Goal: Information Seeking & Learning: Check status

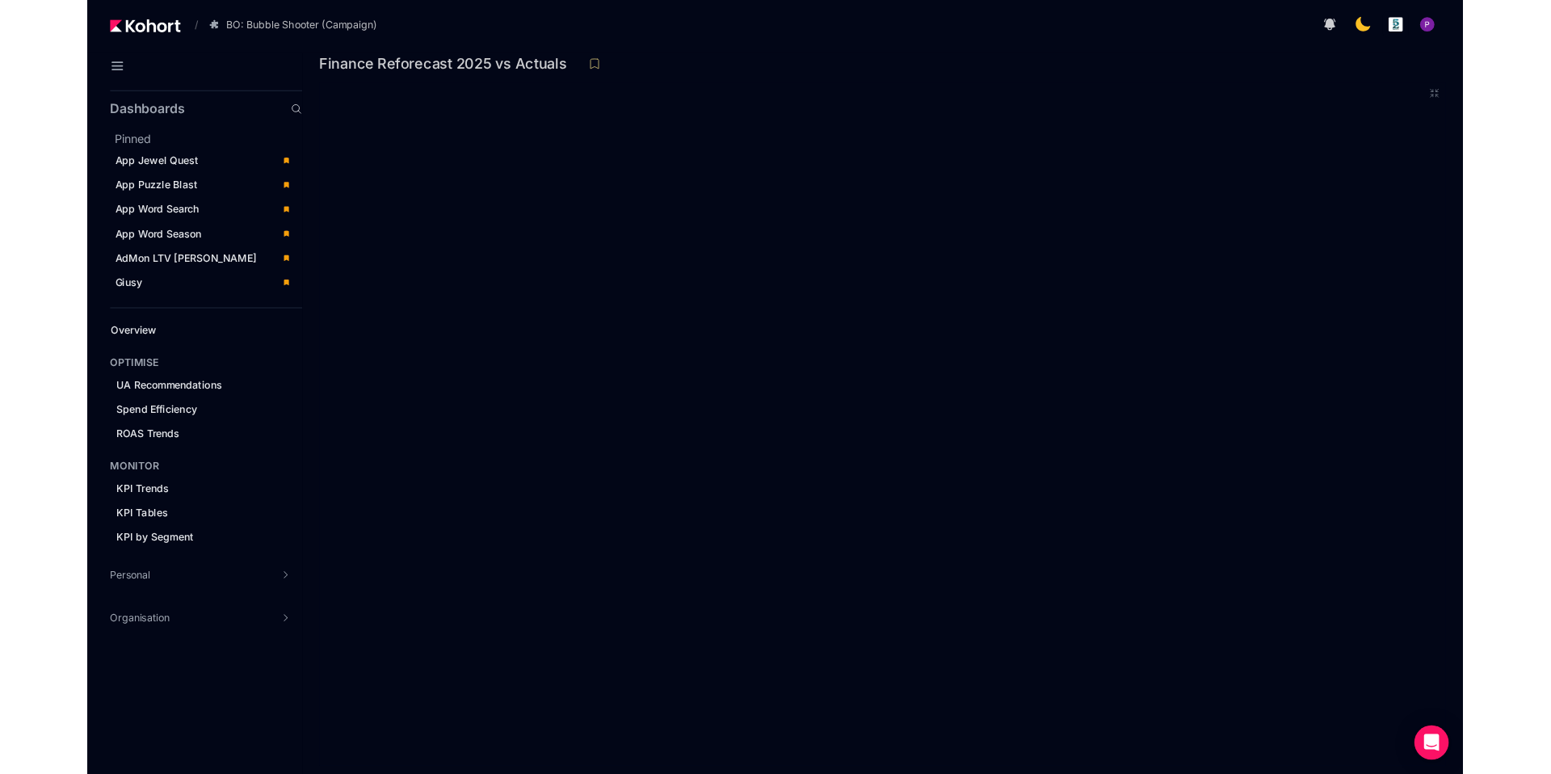
scroll to position [221, 0]
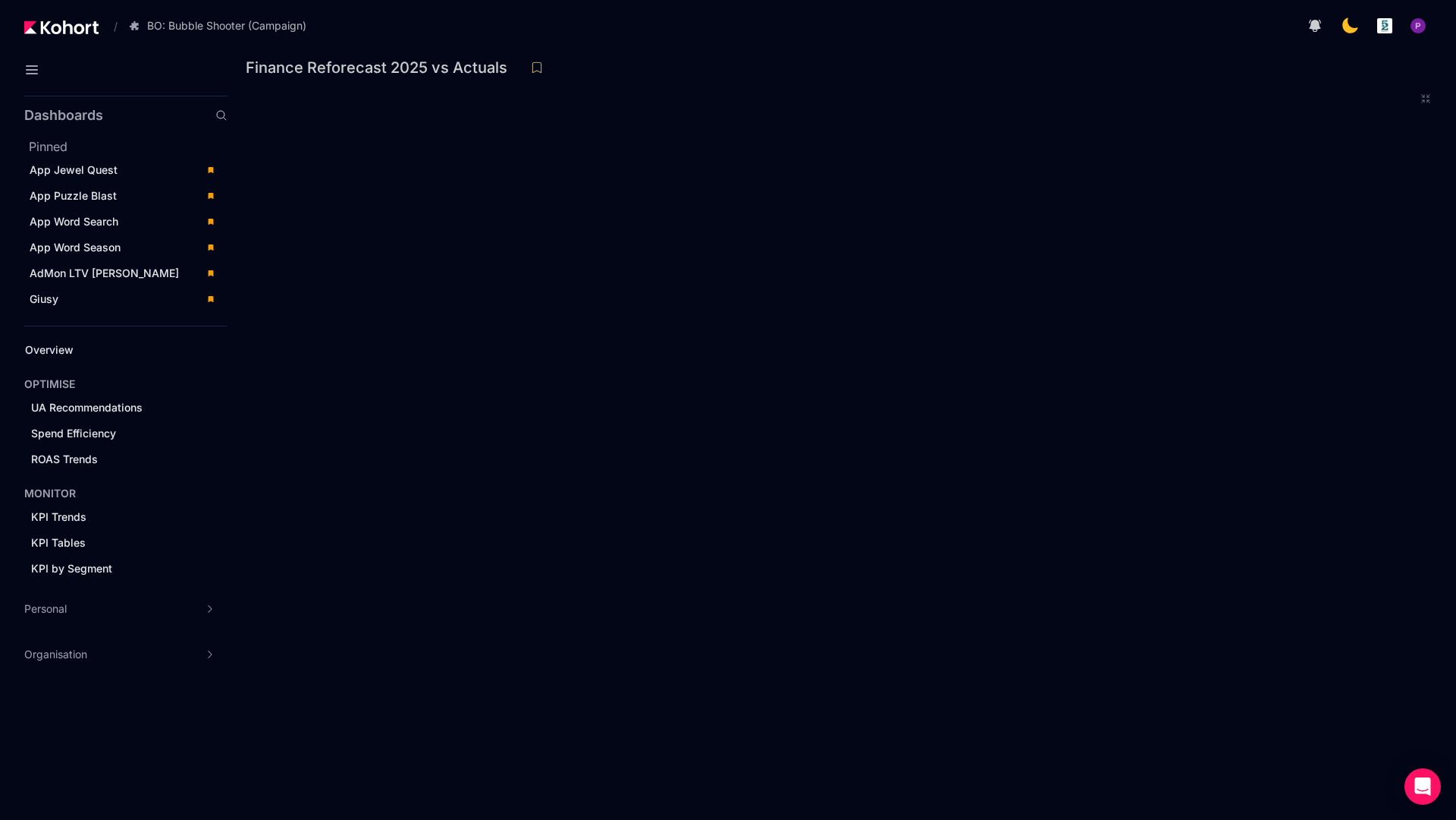
drag, startPoint x: 1446, startPoint y: 11, endPoint x: 299, endPoint y: 641, distance: 1308.6
click at [1431, 95] on icon at bounding box center [1426, 99] width 8 height 8
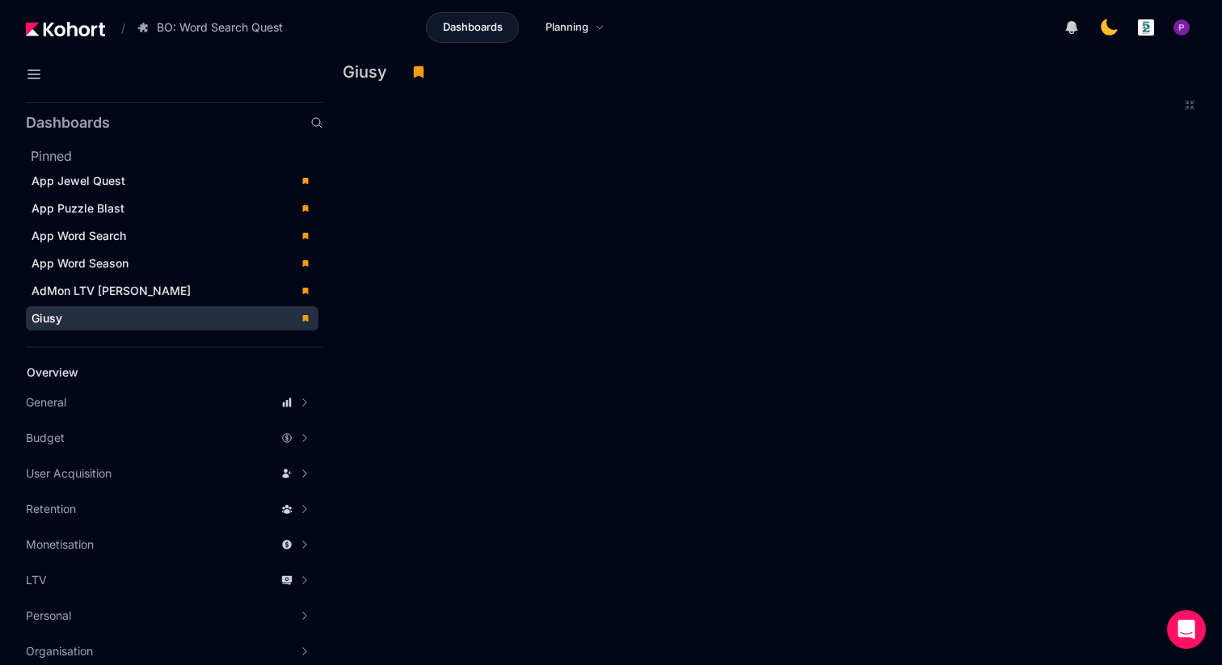
click at [1191, 107] on icon at bounding box center [1189, 105] width 9 height 9
click at [1190, 107] on icon at bounding box center [1189, 105] width 13 height 13
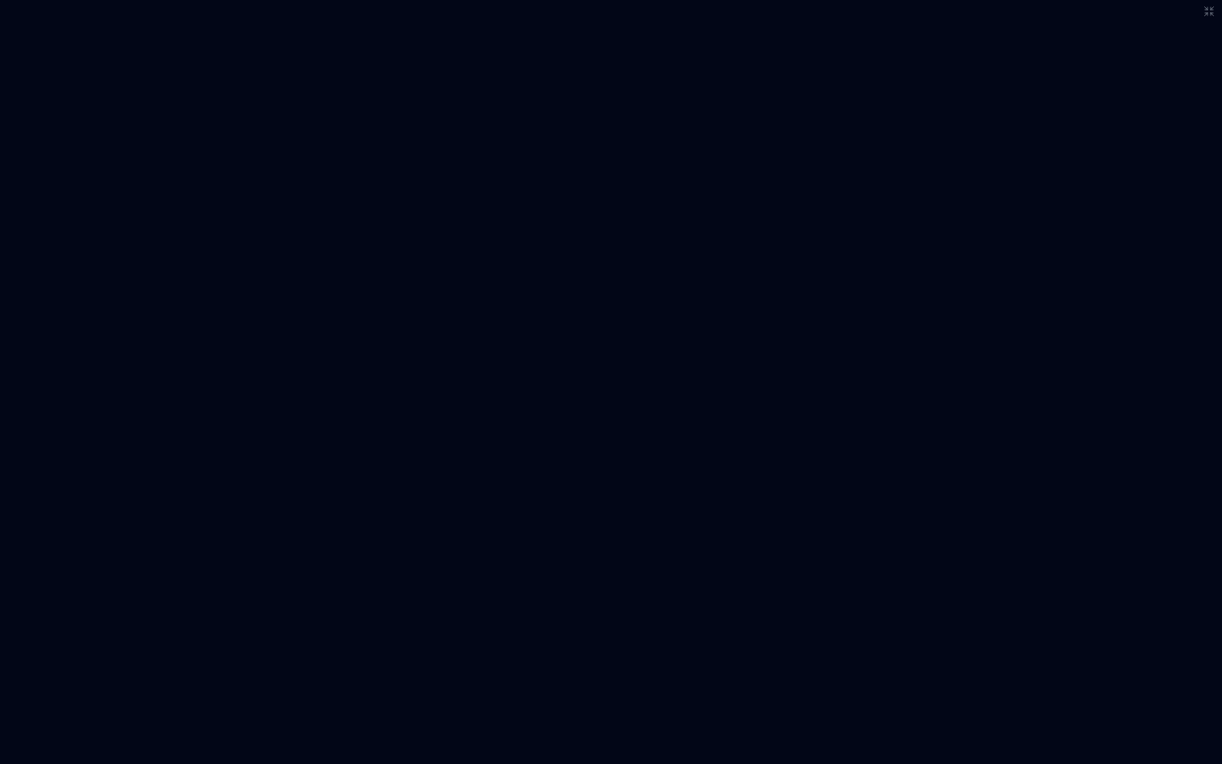
click at [1207, 6] on icon at bounding box center [1208, 11] width 13 height 13
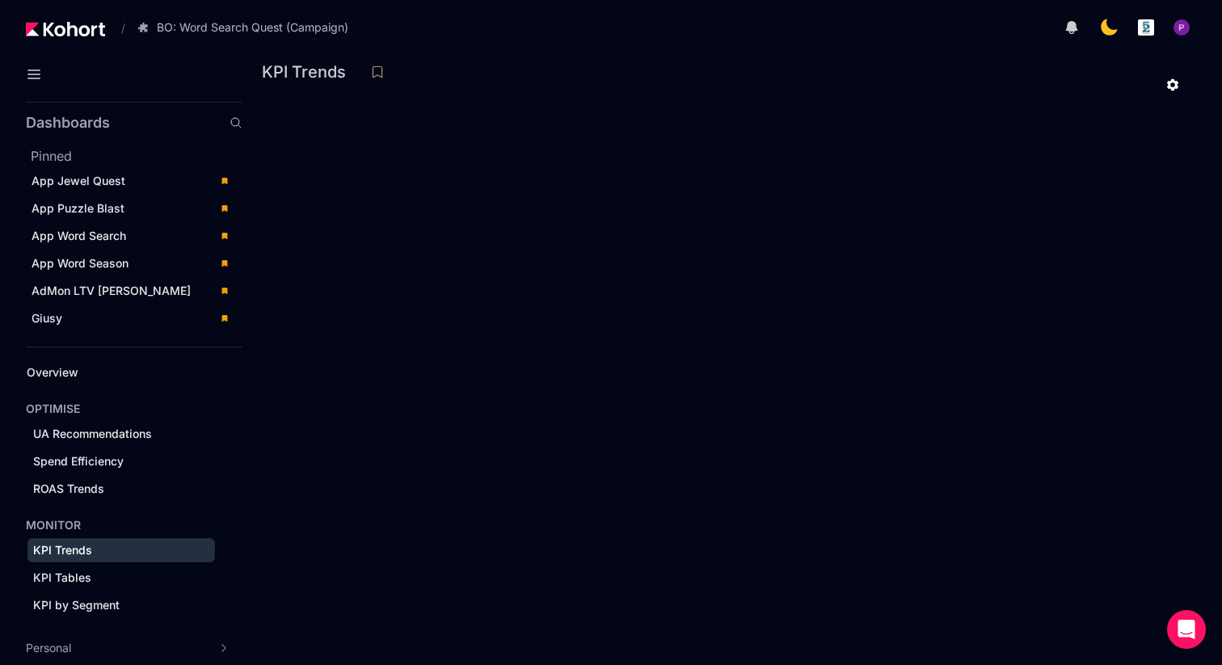
scroll to position [49, 0]
